Goal: Find specific page/section: Find specific page/section

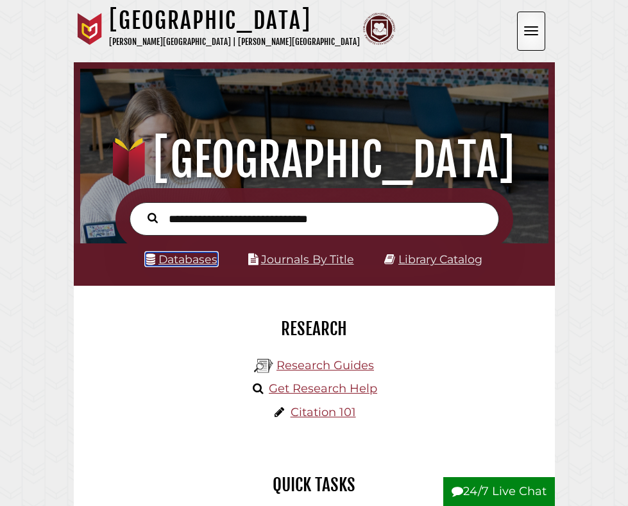
click at [193, 262] on link "Databases" at bounding box center [182, 258] width 72 height 13
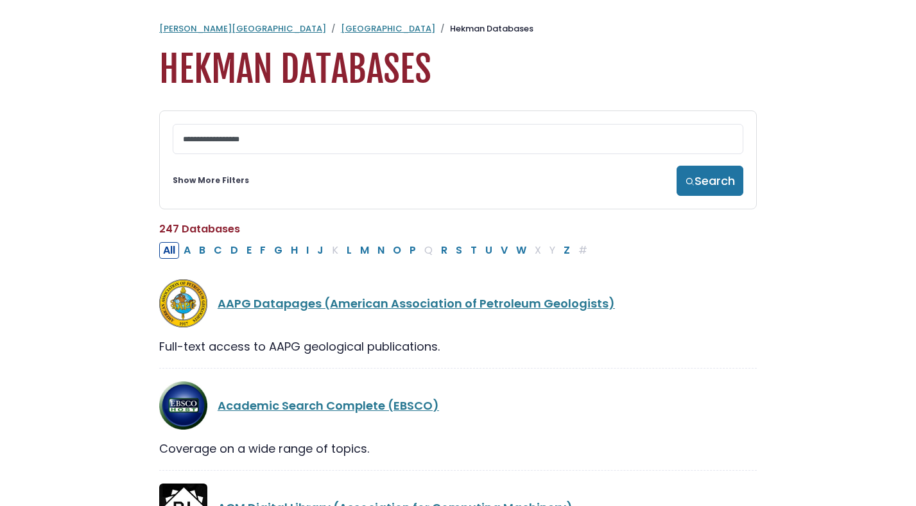
scroll to position [3, 0]
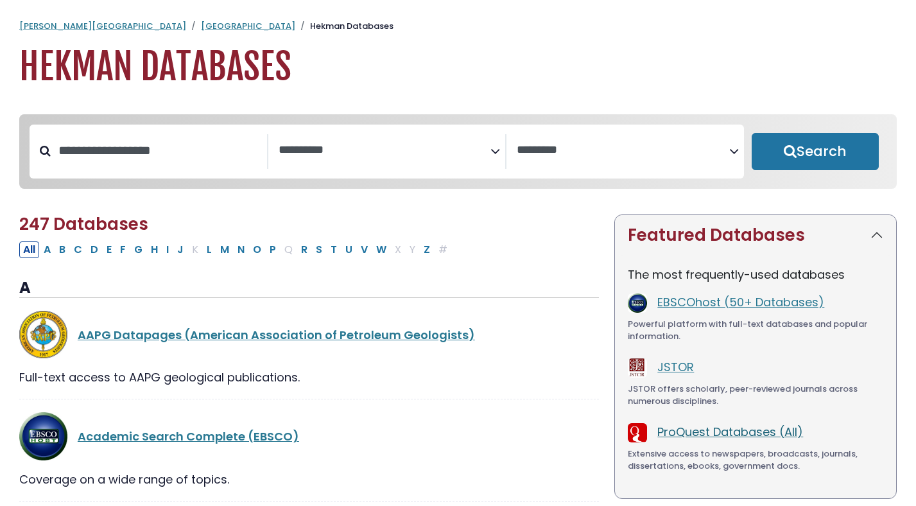
click at [628, 434] on link "ProQuest Databases (All)" at bounding box center [730, 432] width 146 height 16
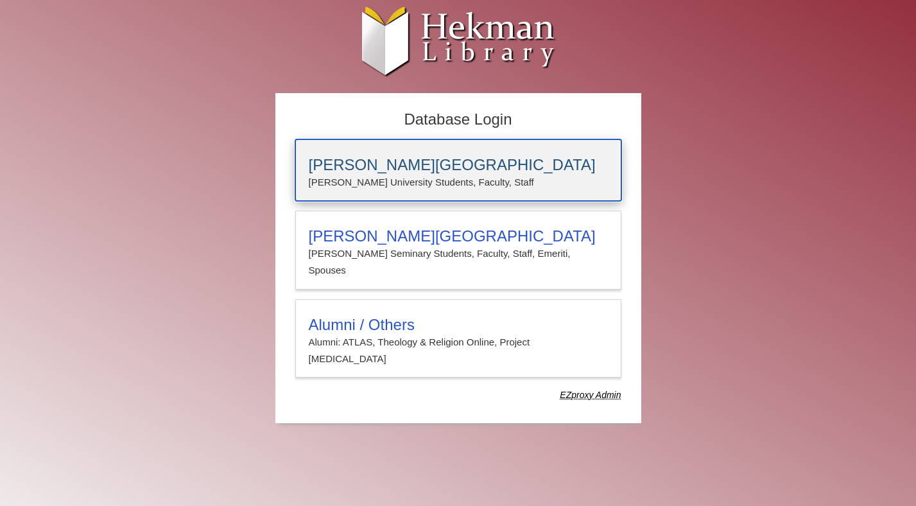
click at [445, 175] on p "Calvin University Students, Faculty, Staff" at bounding box center [458, 182] width 299 height 17
